Goal: Information Seeking & Learning: Learn about a topic

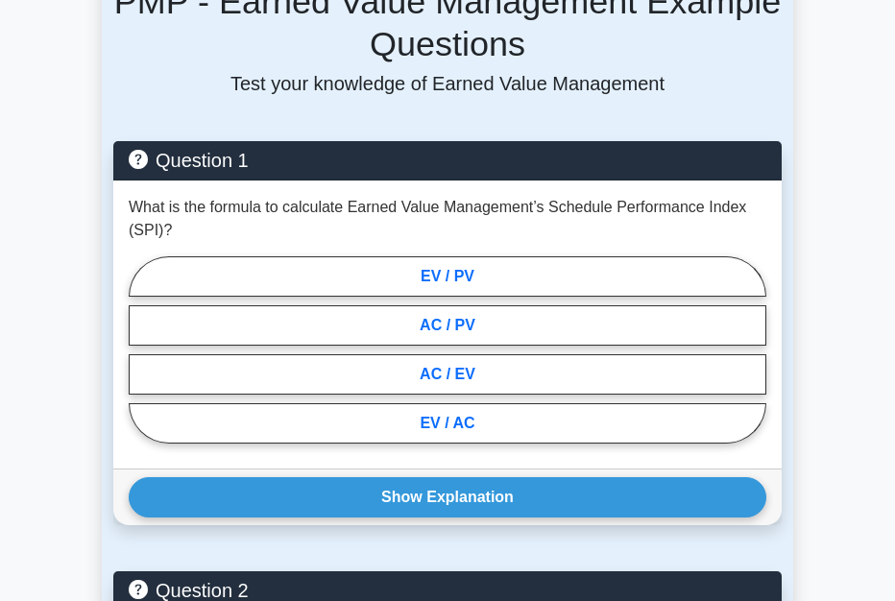
scroll to position [1402, 0]
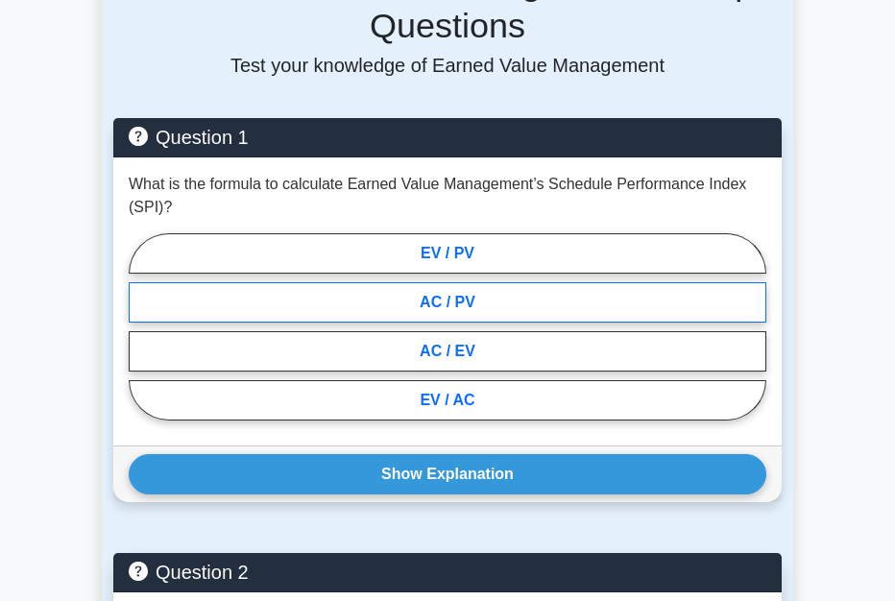
click at [456, 282] on label "AC / PV" at bounding box center [448, 302] width 638 height 40
click at [141, 326] on input "AC / PV" at bounding box center [135, 332] width 12 height 12
radio input "true"
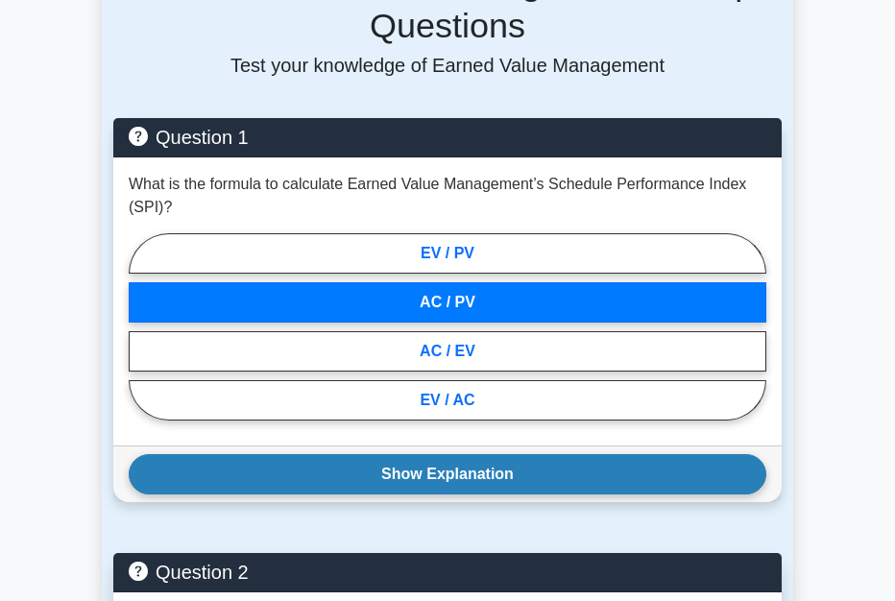
click at [460, 454] on button "Show Explanation" at bounding box center [448, 474] width 638 height 40
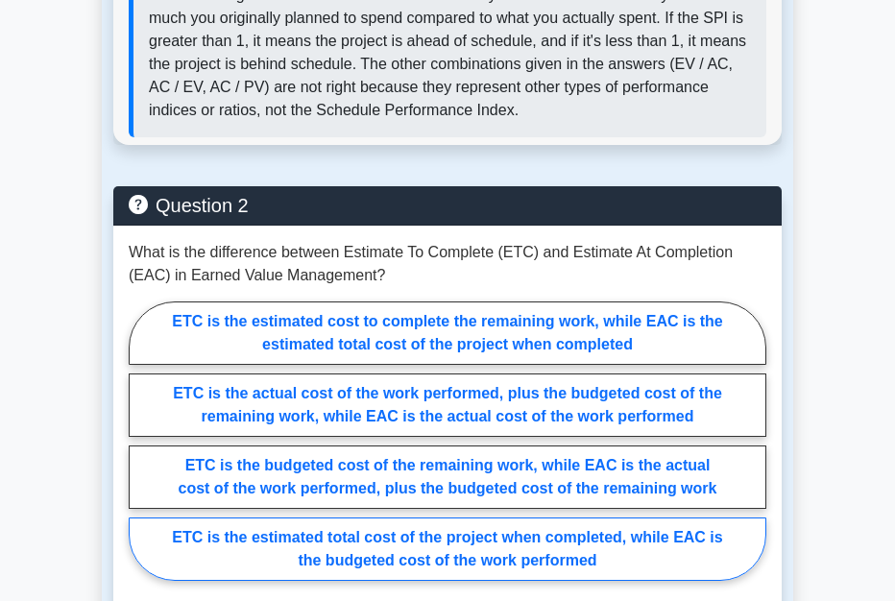
scroll to position [2067, 0]
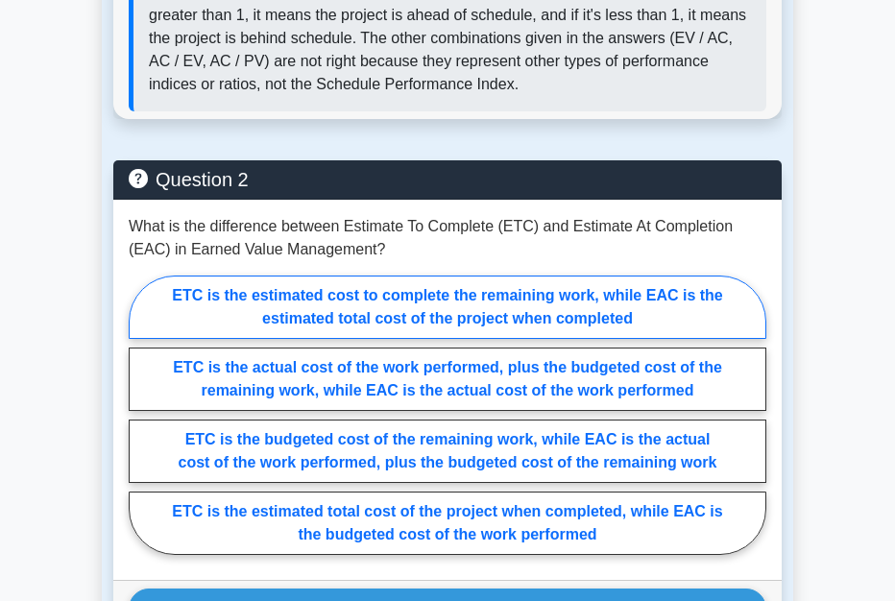
click at [597, 276] on label "ETC is the estimated cost to complete the remaining work, while EAC is the esti…" at bounding box center [448, 307] width 638 height 63
click at [141, 414] on input "ETC is the estimated cost to complete the remaining work, while EAC is the esti…" at bounding box center [135, 420] width 12 height 12
radio input "true"
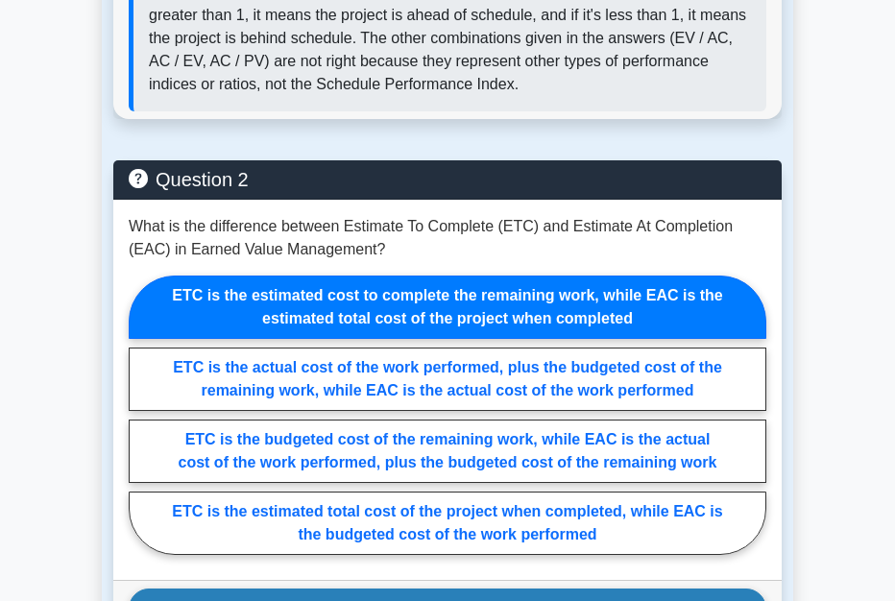
click at [531, 589] on button "Show Explanation" at bounding box center [448, 609] width 638 height 40
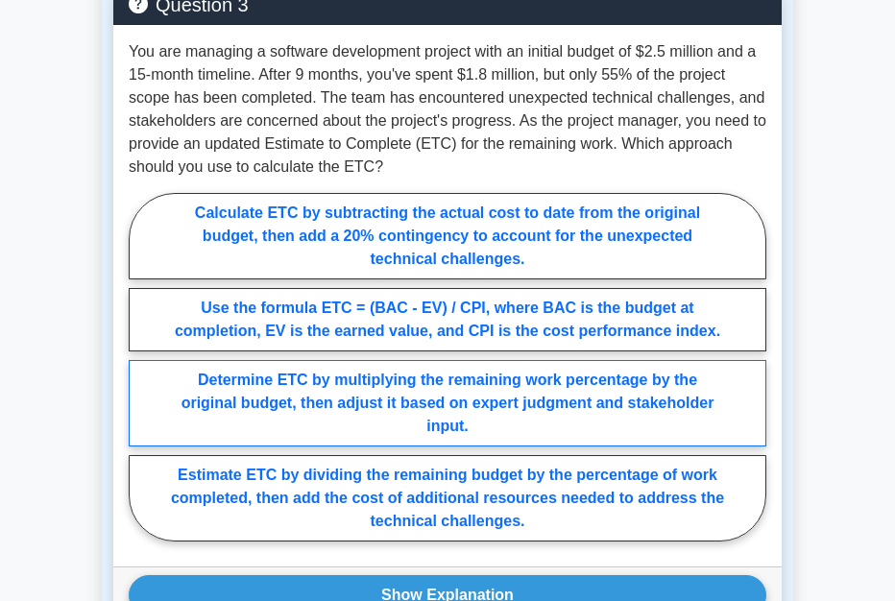
scroll to position [3064, 0]
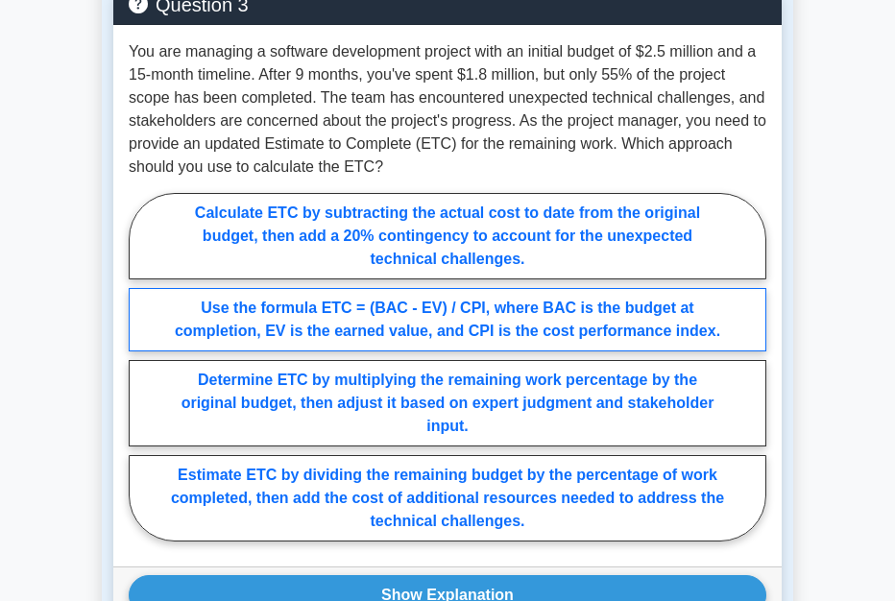
click at [637, 288] on label "Use the formula ETC = (BAC - EV) / CPI, where BAC is the budget at completion, …" at bounding box center [448, 319] width 638 height 63
click at [141, 366] on input "Use the formula ETC = (BAC - EV) / CPI, where BAC is the budget at completion, …" at bounding box center [135, 372] width 12 height 12
radio input "true"
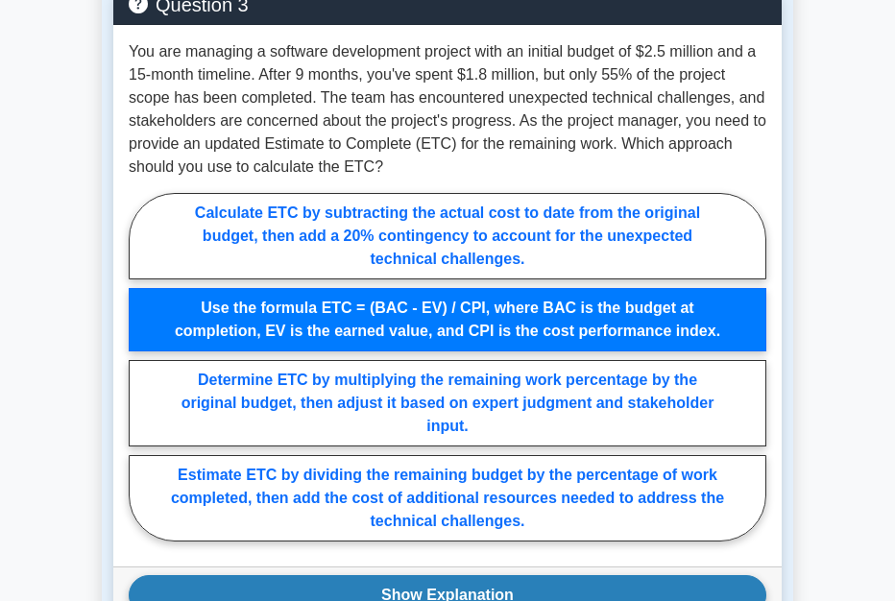
click at [505, 576] on button "Show Explanation" at bounding box center [448, 596] width 638 height 40
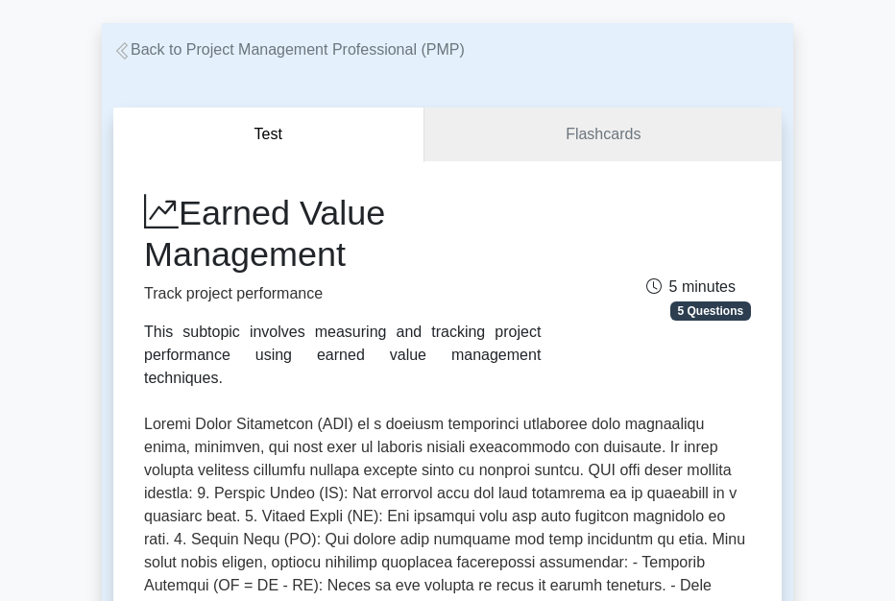
scroll to position [51, 0]
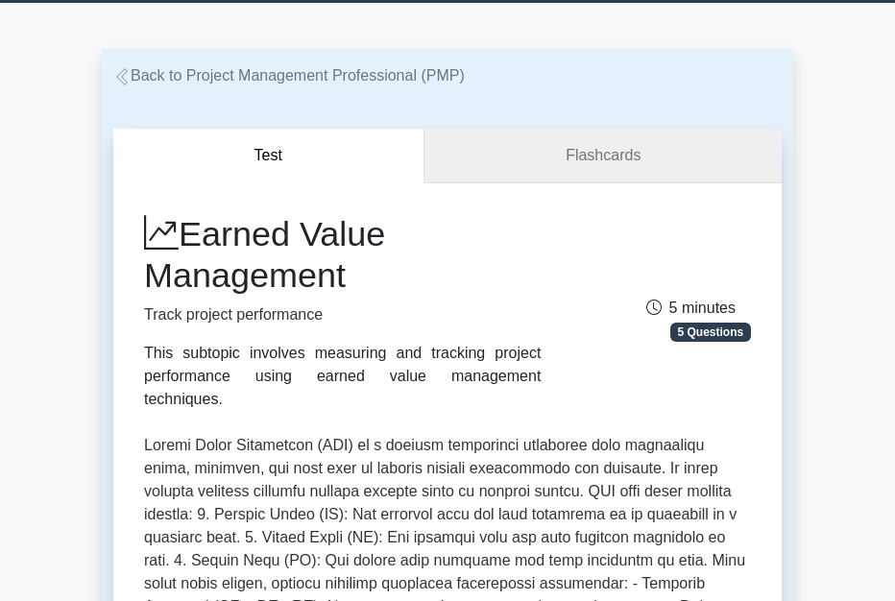
click at [595, 156] on link "Flashcards" at bounding box center [603, 156] width 357 height 55
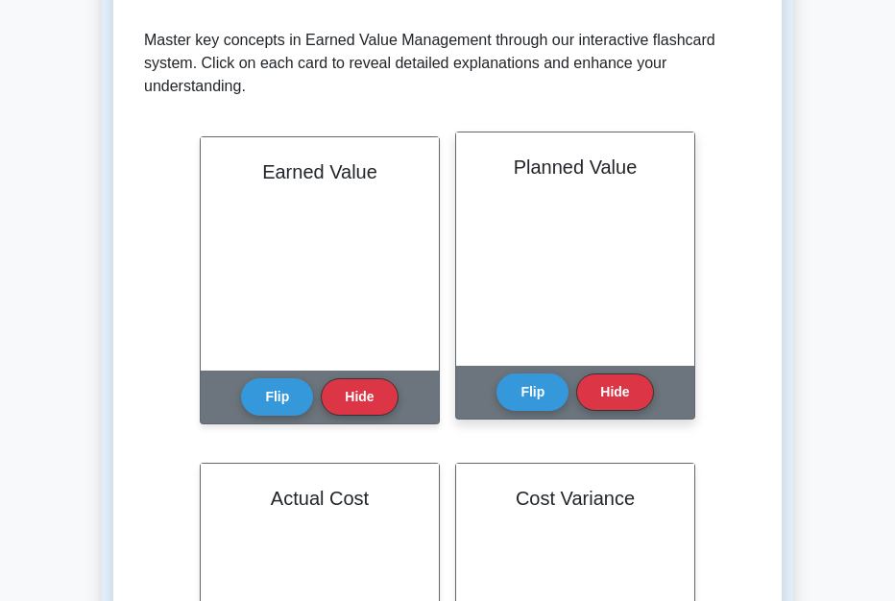
scroll to position [358, 0]
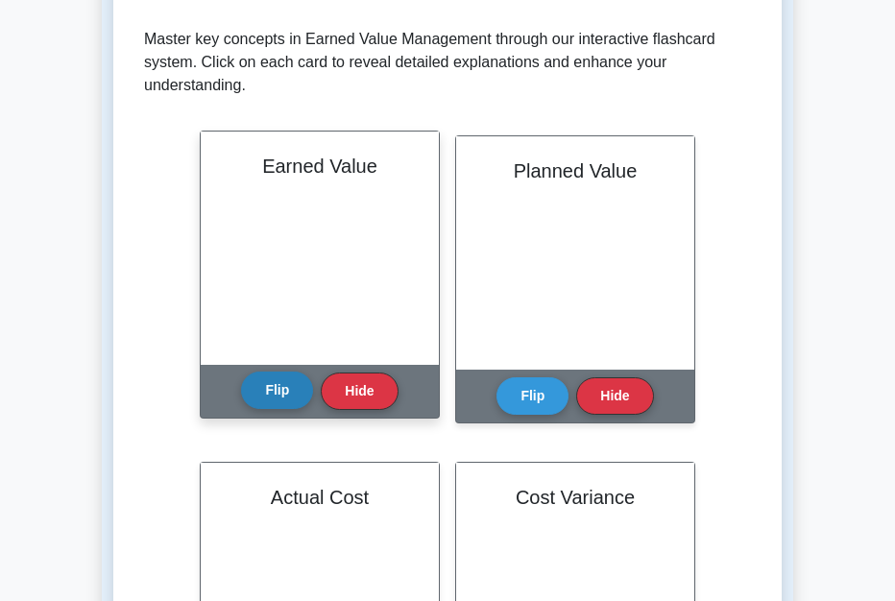
click at [282, 394] on button "Flip" at bounding box center [277, 390] width 72 height 37
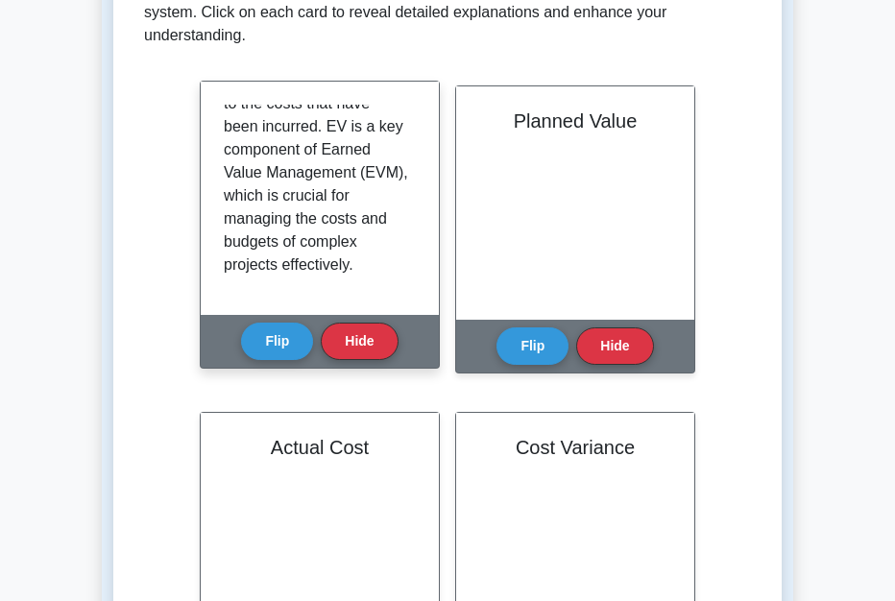
scroll to position [409, 0]
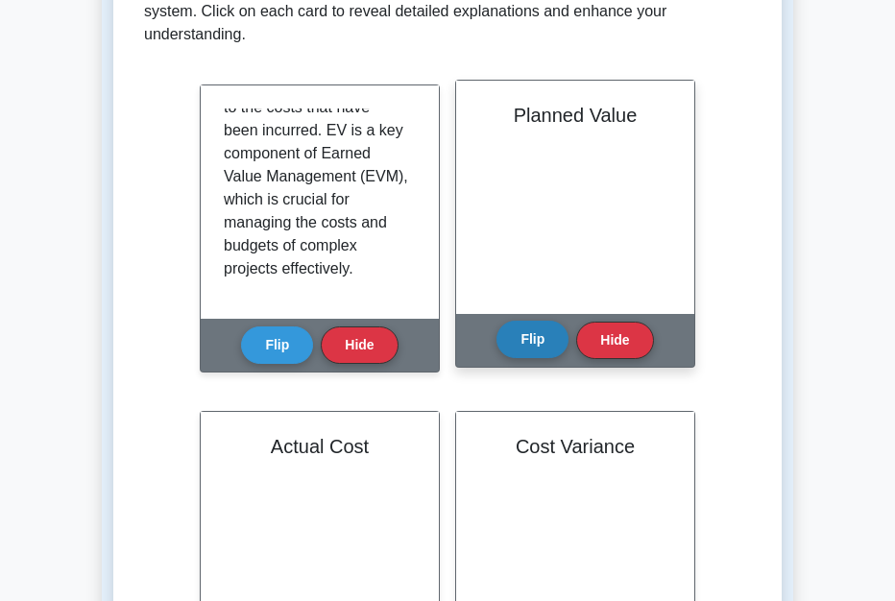
click at [530, 336] on button "Flip" at bounding box center [533, 339] width 72 height 37
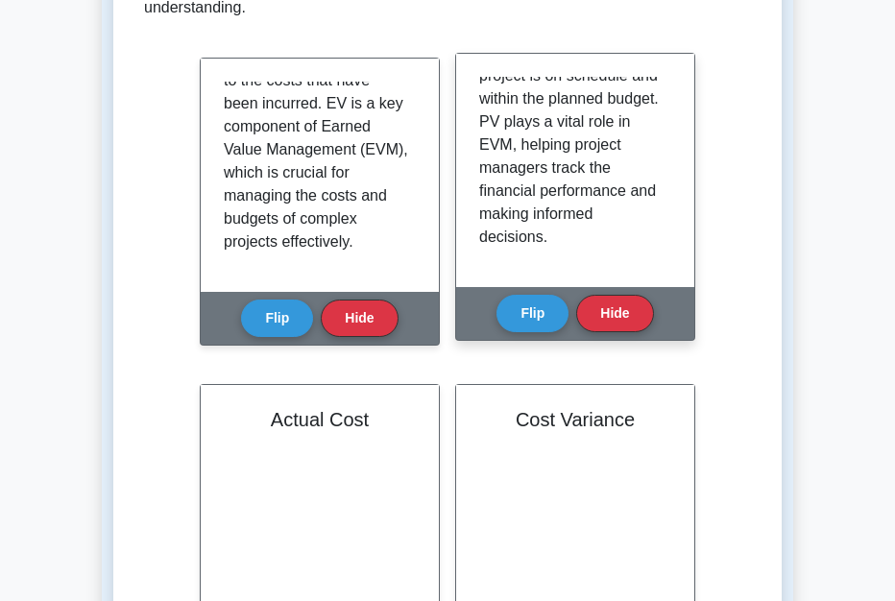
scroll to position [439, 0]
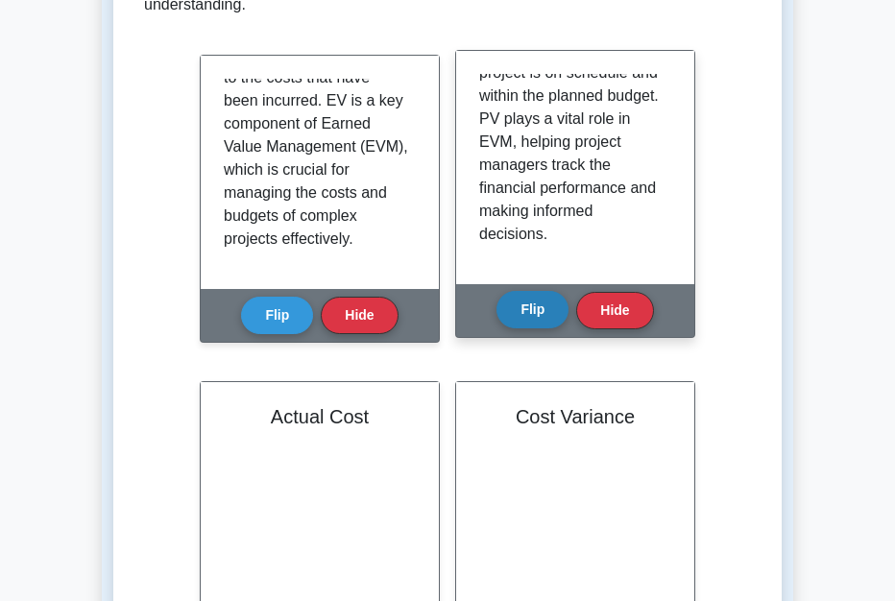
click at [541, 325] on button "Flip" at bounding box center [533, 309] width 72 height 37
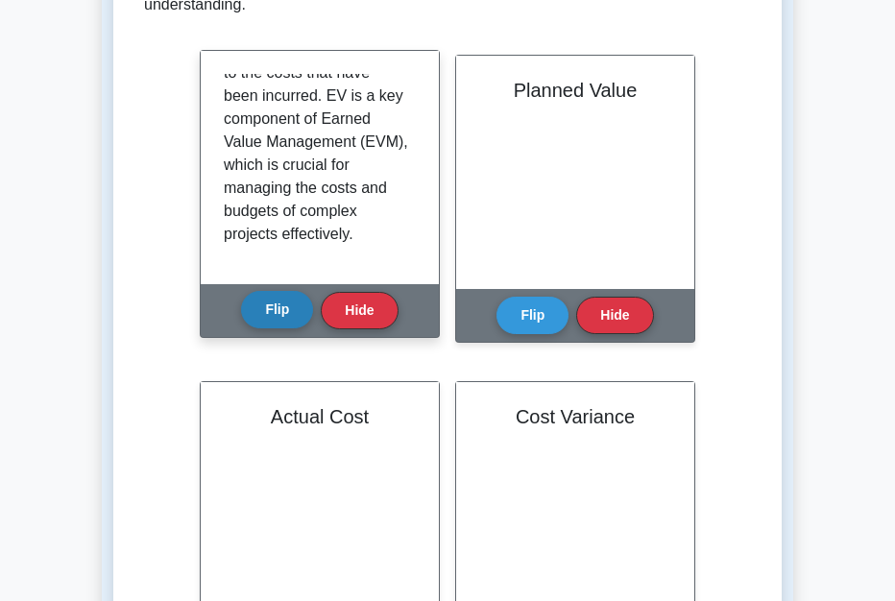
click at [292, 314] on button "Flip" at bounding box center [277, 309] width 72 height 37
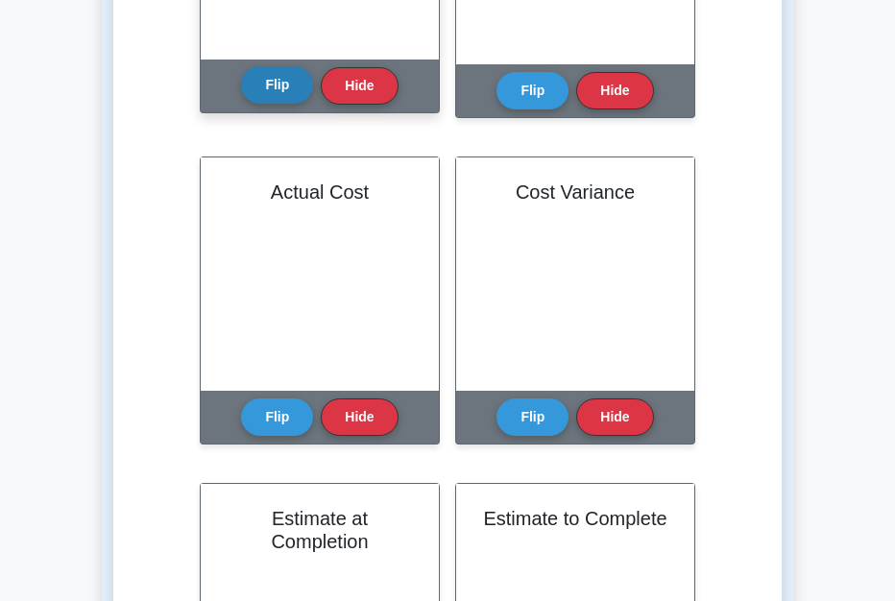
scroll to position [668, 0]
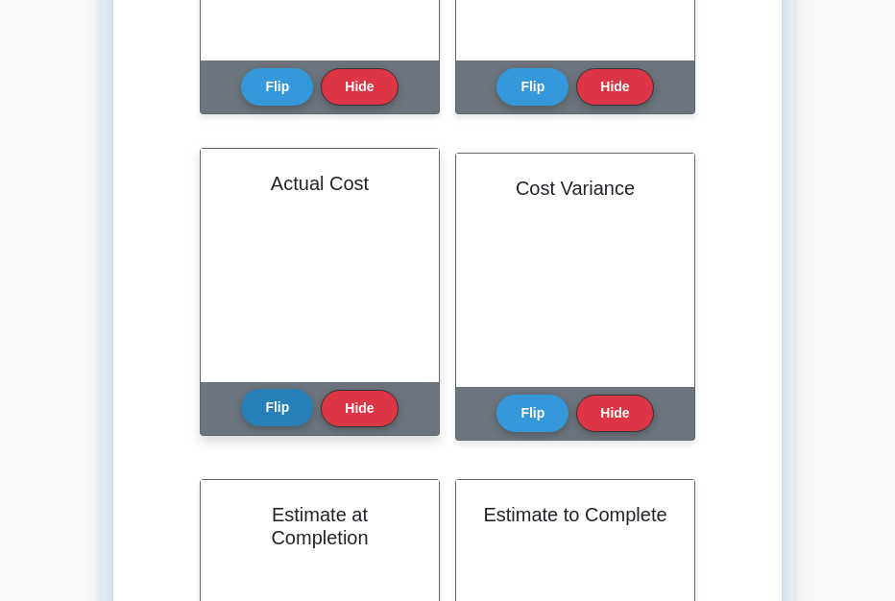
click at [274, 414] on button "Flip" at bounding box center [277, 407] width 72 height 37
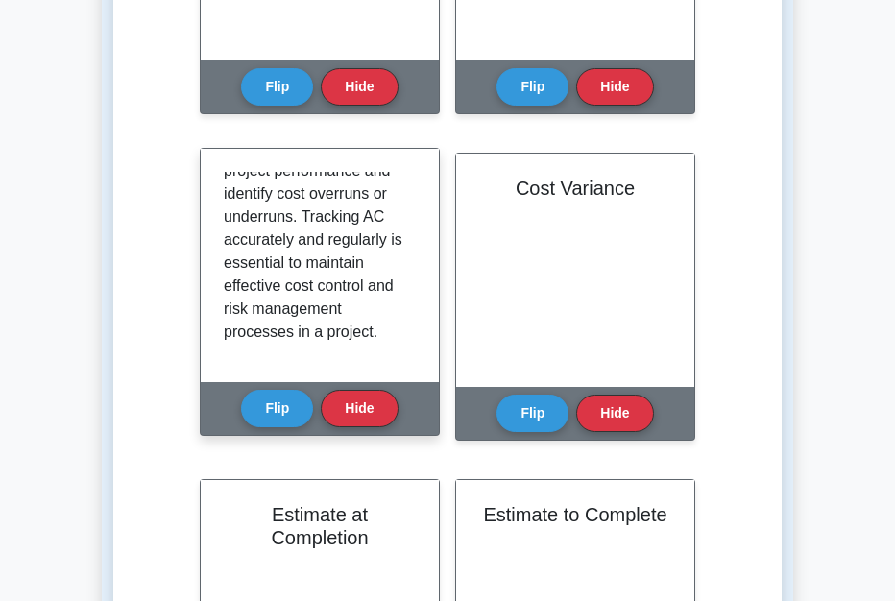
scroll to position [335, 0]
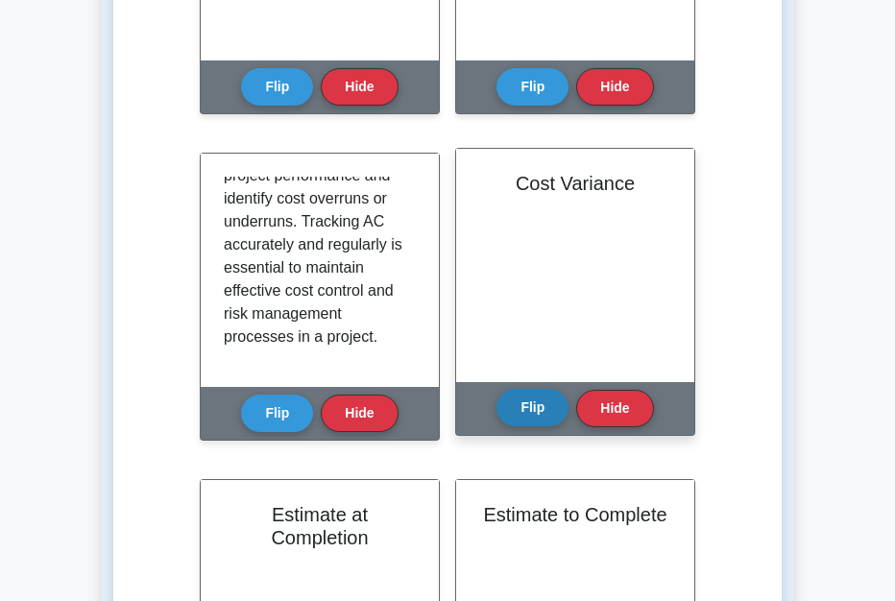
click at [530, 405] on button "Flip" at bounding box center [533, 407] width 72 height 37
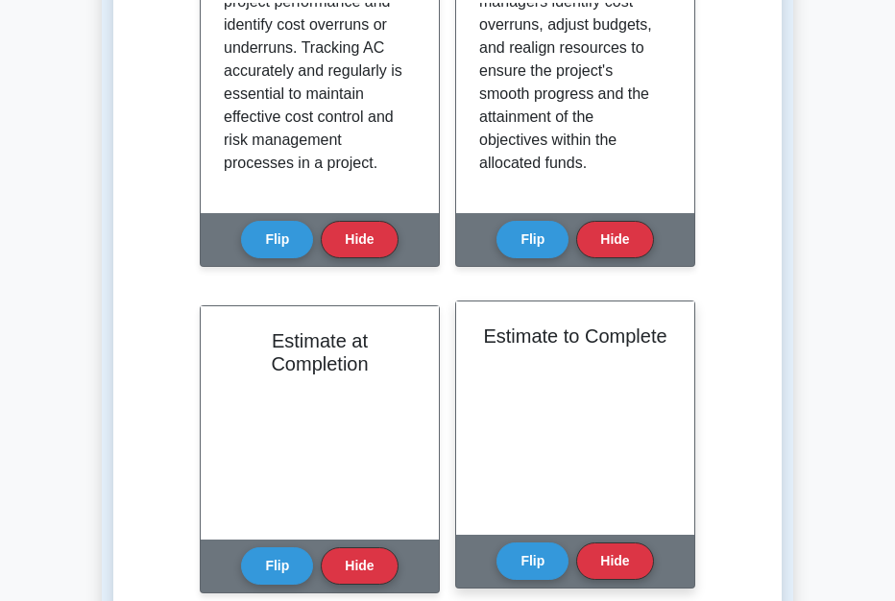
scroll to position [146, 0]
click at [531, 558] on button "Flip" at bounding box center [533, 560] width 72 height 37
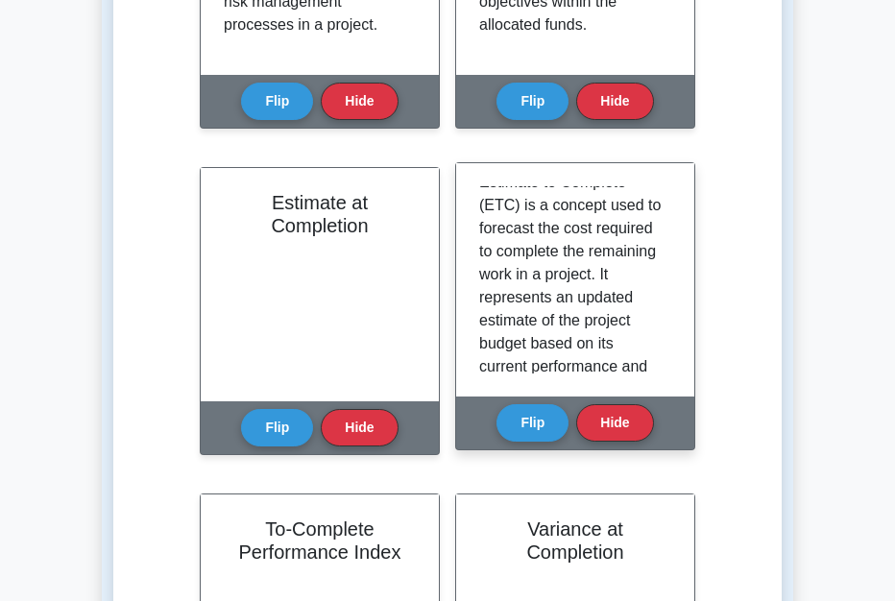
scroll to position [0, 0]
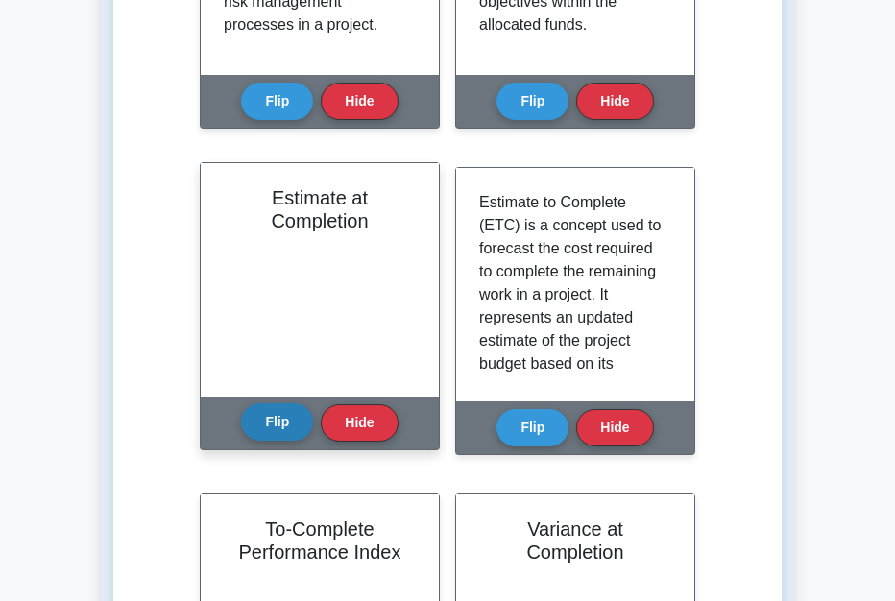
click at [282, 423] on button "Flip" at bounding box center [277, 422] width 72 height 37
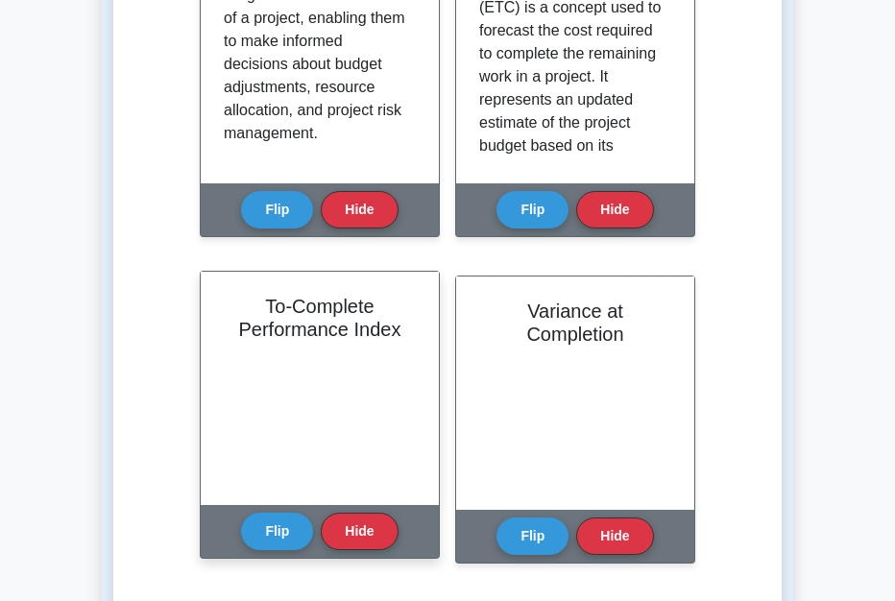
scroll to position [85, 0]
click at [281, 533] on button "Flip" at bounding box center [277, 530] width 72 height 37
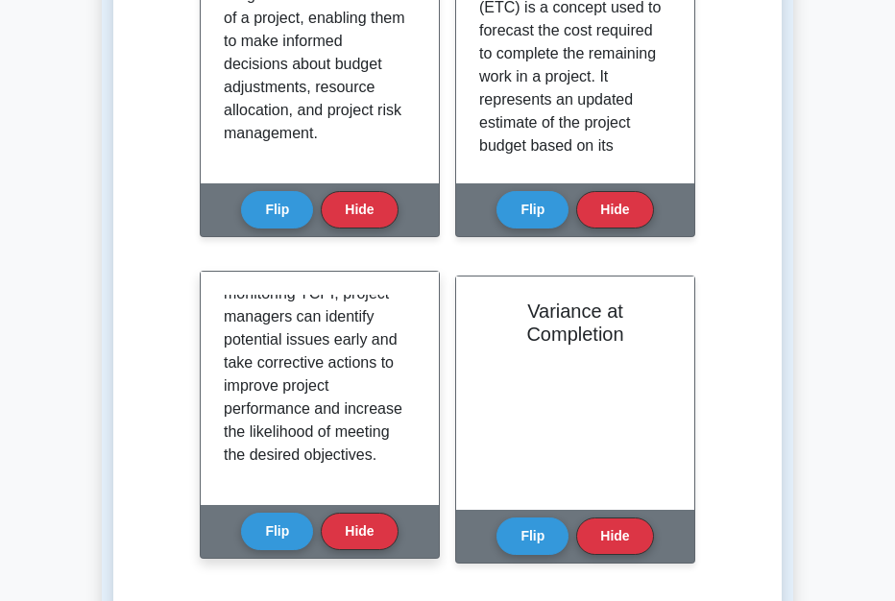
scroll to position [589, 0]
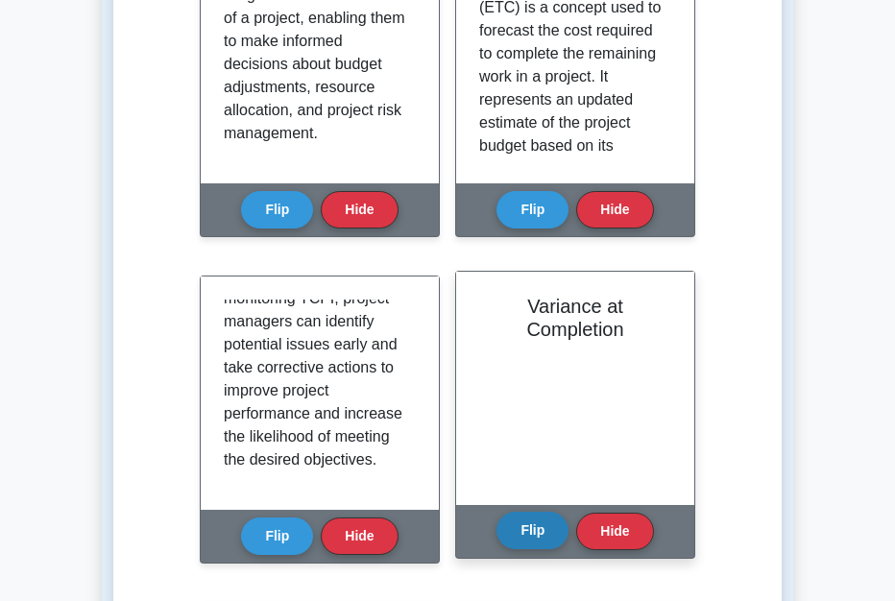
click at [539, 541] on button "Flip" at bounding box center [533, 530] width 72 height 37
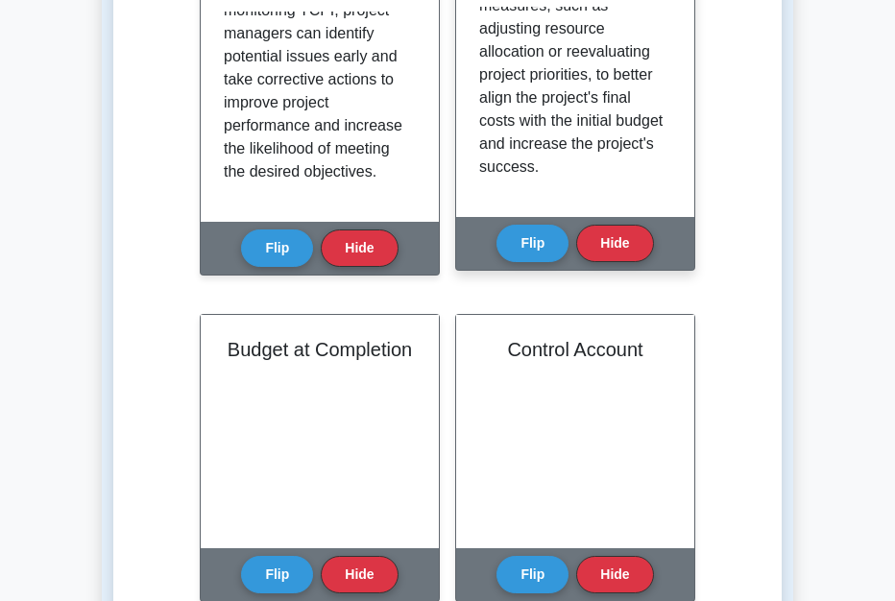
scroll to position [146, 0]
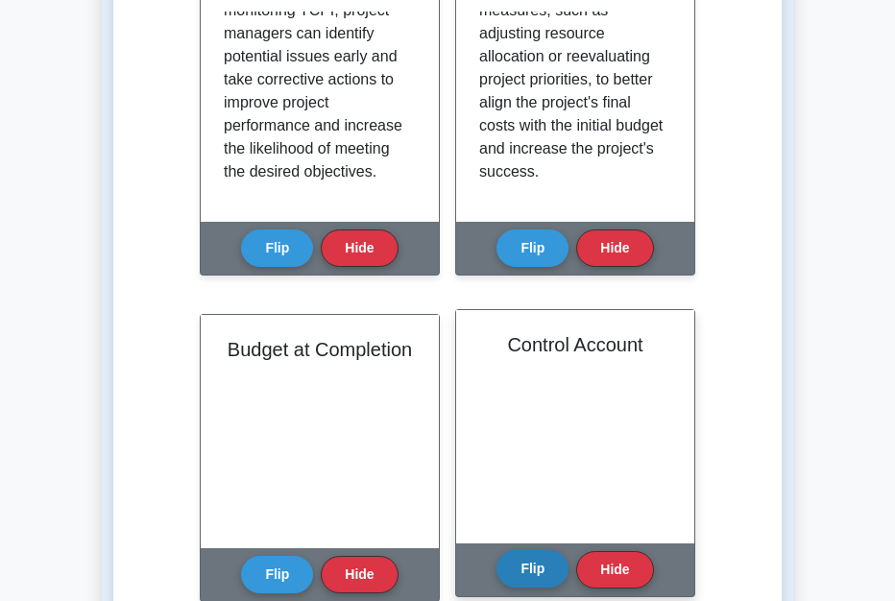
click at [539, 578] on button "Flip" at bounding box center [533, 569] width 72 height 37
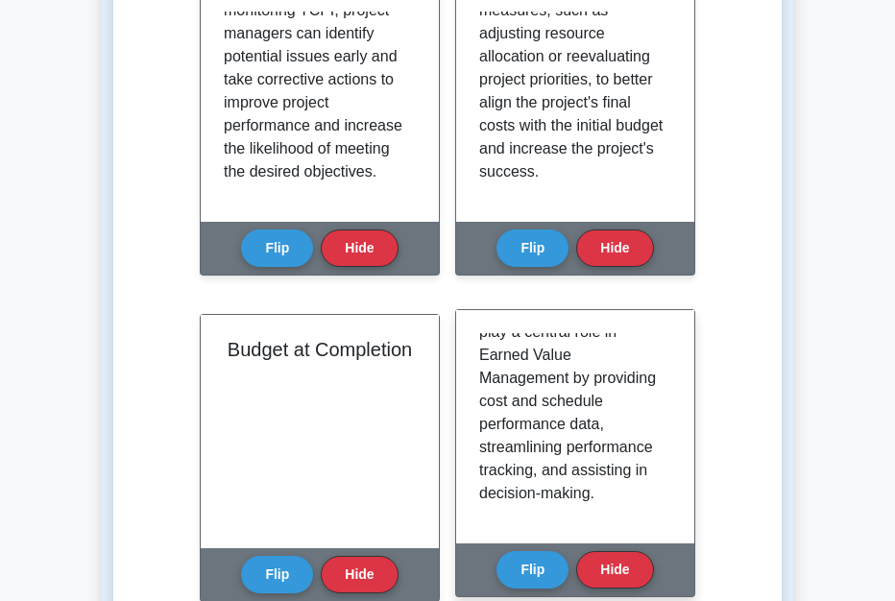
scroll to position [497, 0]
click at [532, 570] on button "Flip" at bounding box center [533, 569] width 72 height 37
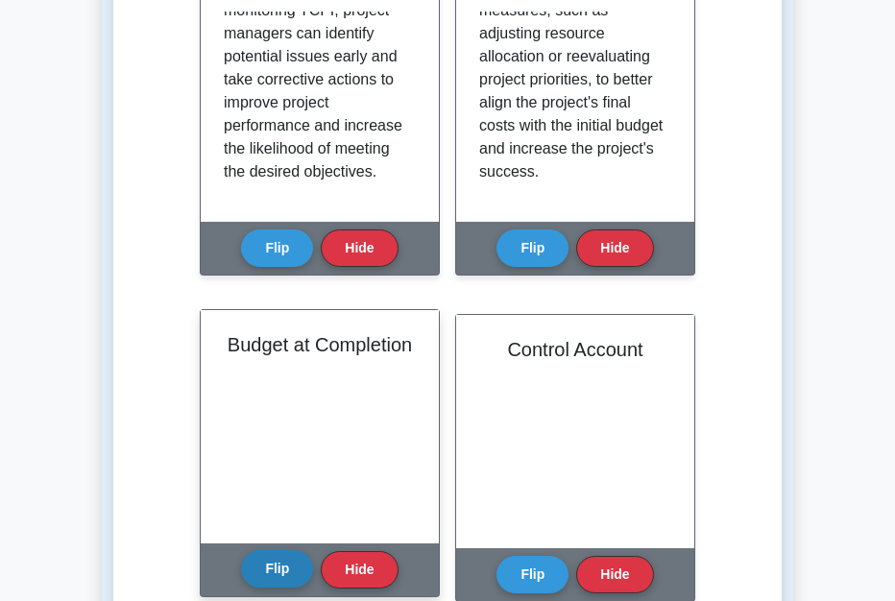
click at [284, 573] on button "Flip" at bounding box center [277, 569] width 72 height 37
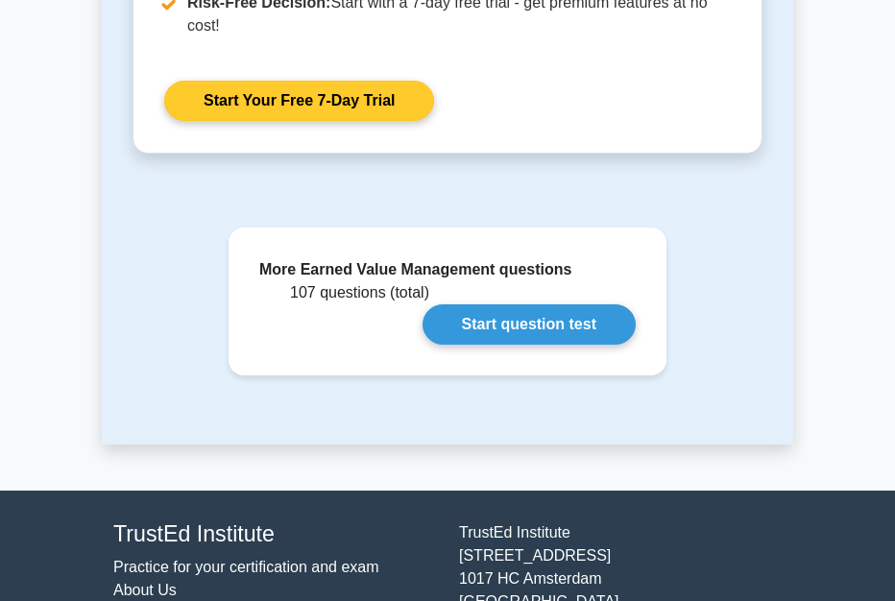
scroll to position [2553, 0]
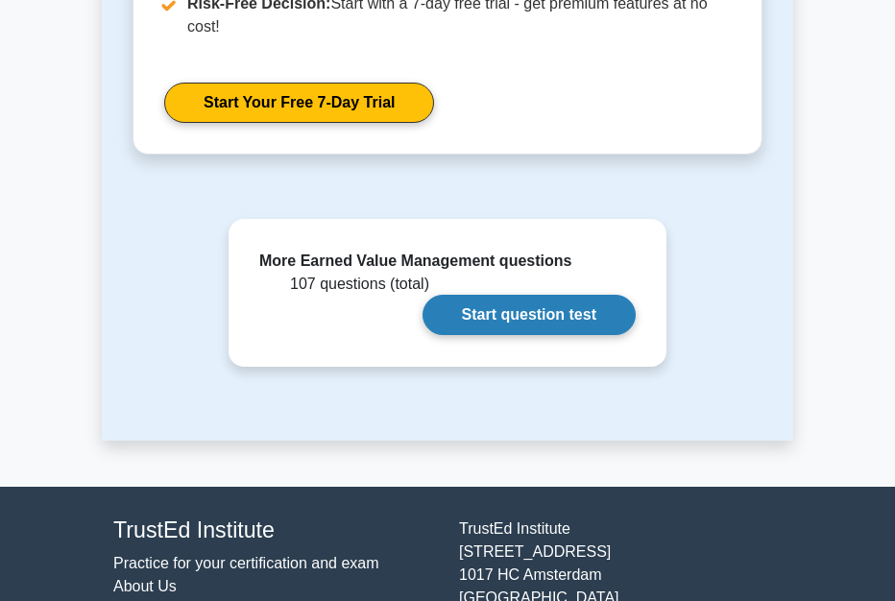
click at [518, 314] on link "Start question test" at bounding box center [529, 315] width 213 height 40
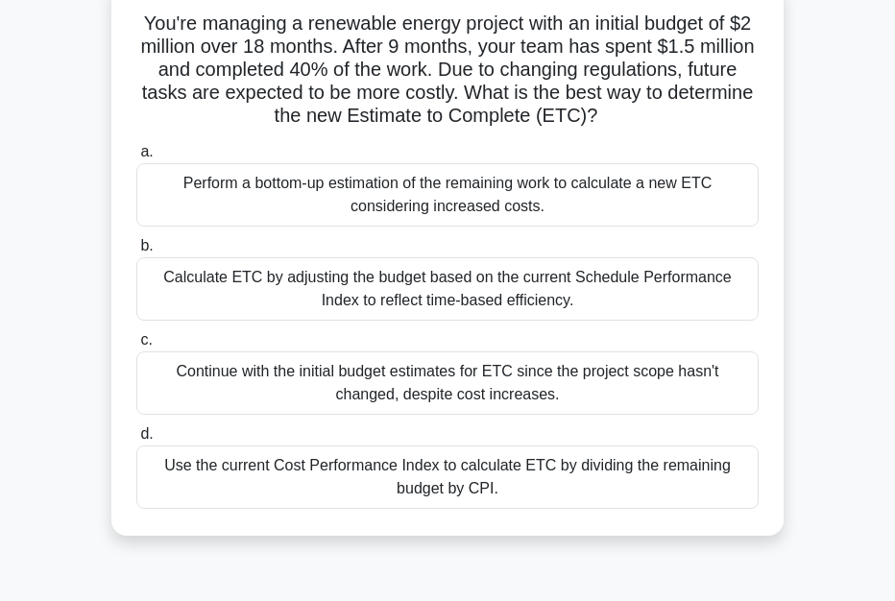
scroll to position [119, 0]
click at [578, 401] on div "Continue with the initial budget estimates for ETC since the project scope hasn…" at bounding box center [447, 383] width 623 height 63
click at [136, 347] on input "c. Continue with the initial budget estimates for ETC since the project scope h…" at bounding box center [136, 340] width 0 height 12
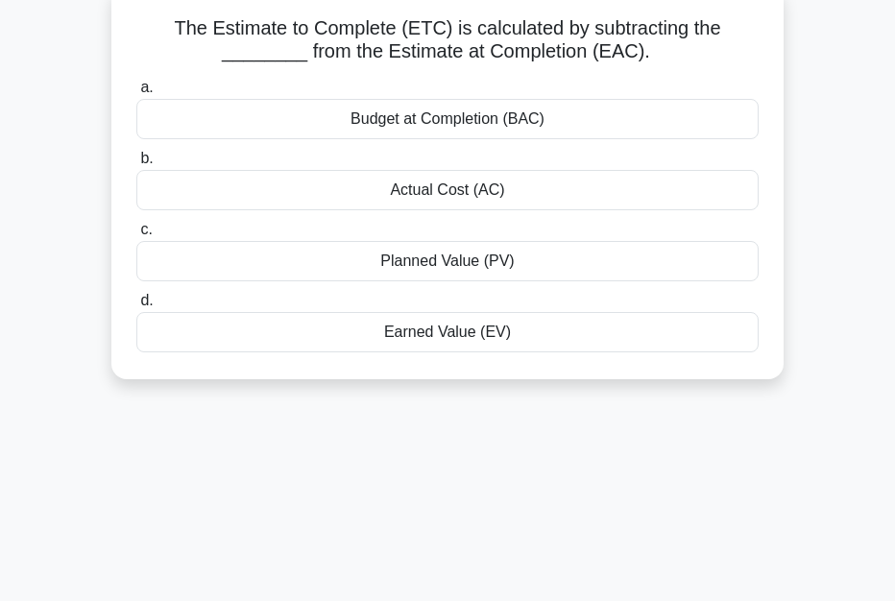
scroll to position [0, 0]
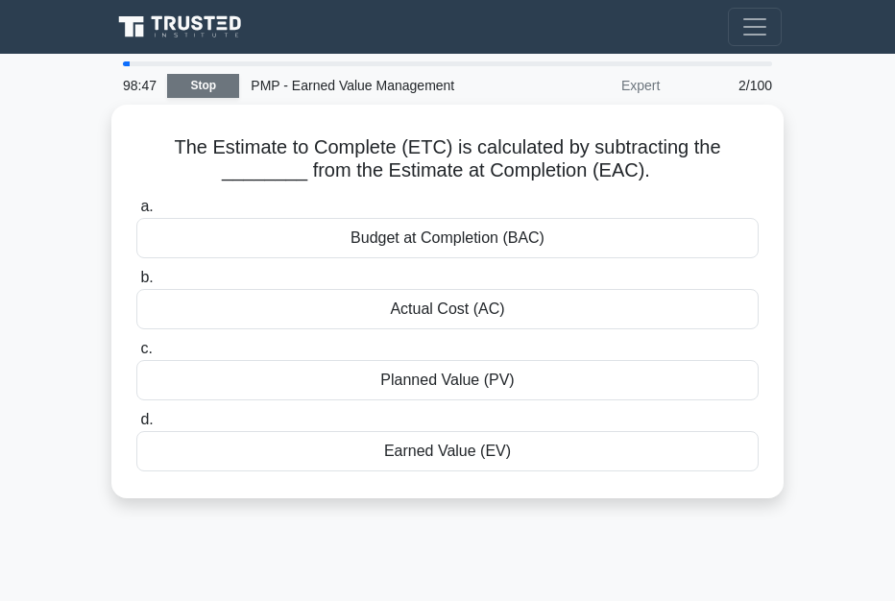
click at [206, 86] on link "Stop" at bounding box center [203, 86] width 72 height 24
